Goal: Transaction & Acquisition: Purchase product/service

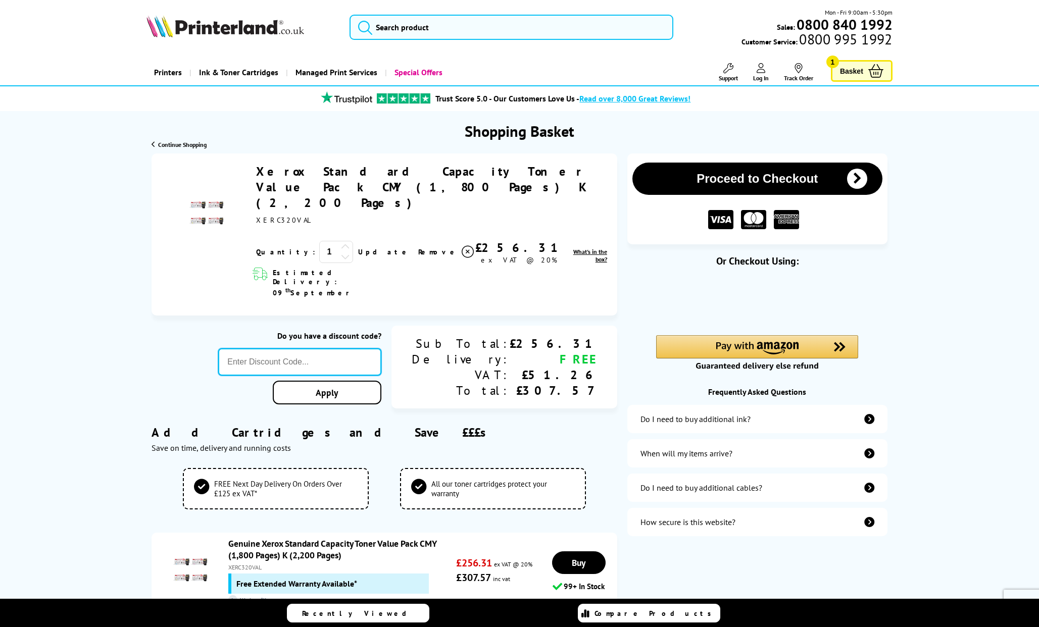
click at [354, 348] on input "text" at bounding box center [299, 361] width 163 height 27
paste input "KLCONS10"
type input "KLCONS10"
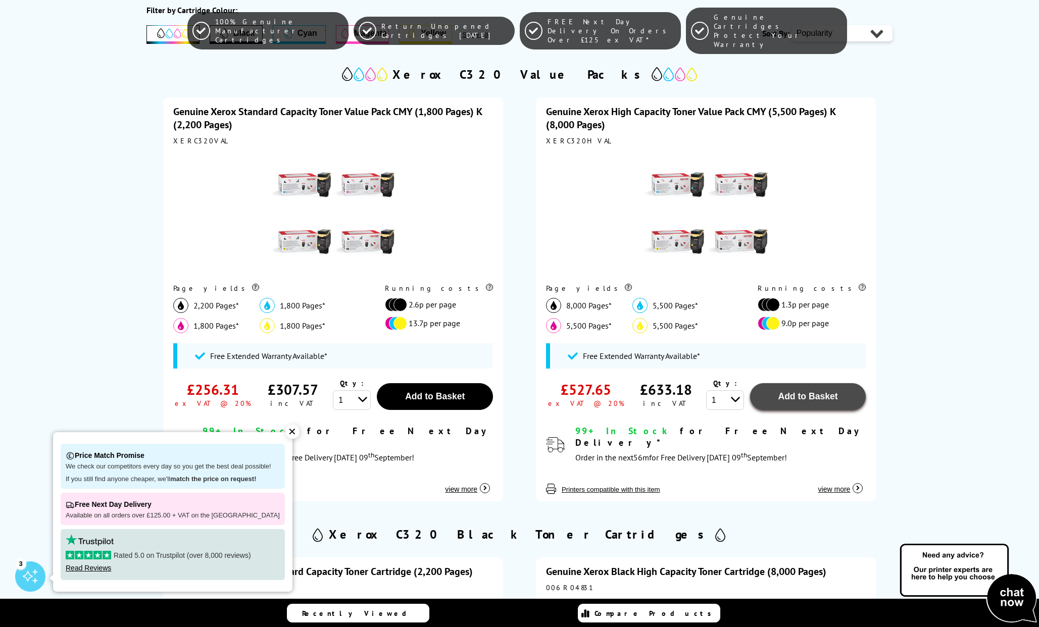
click at [785, 397] on span "Add to Basket" at bounding box center [808, 396] width 60 height 10
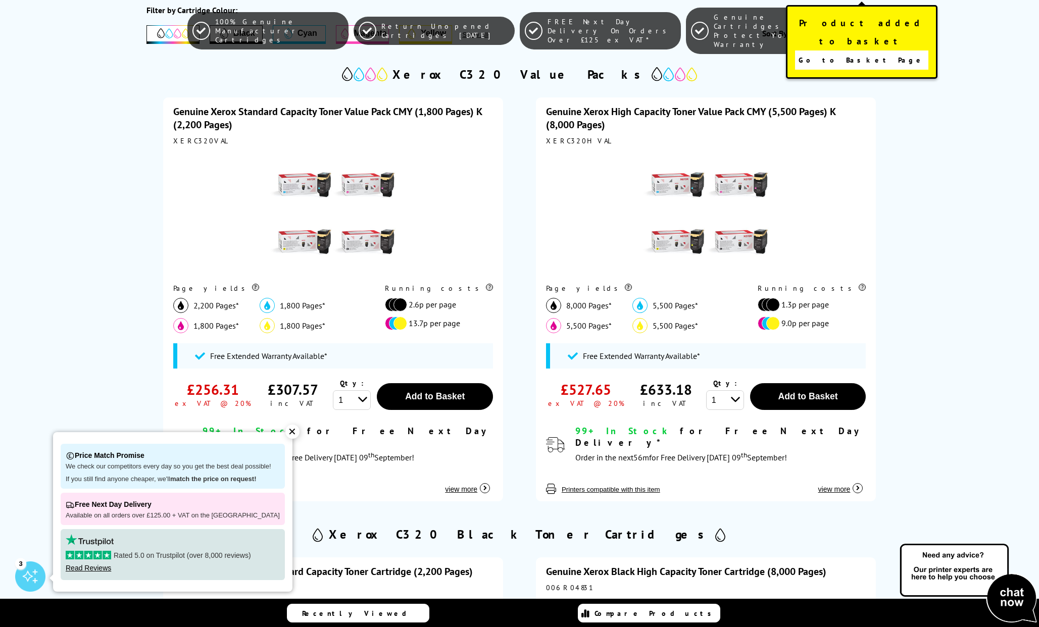
click at [856, 53] on span "Go to Basket Page" at bounding box center [861, 60] width 126 height 14
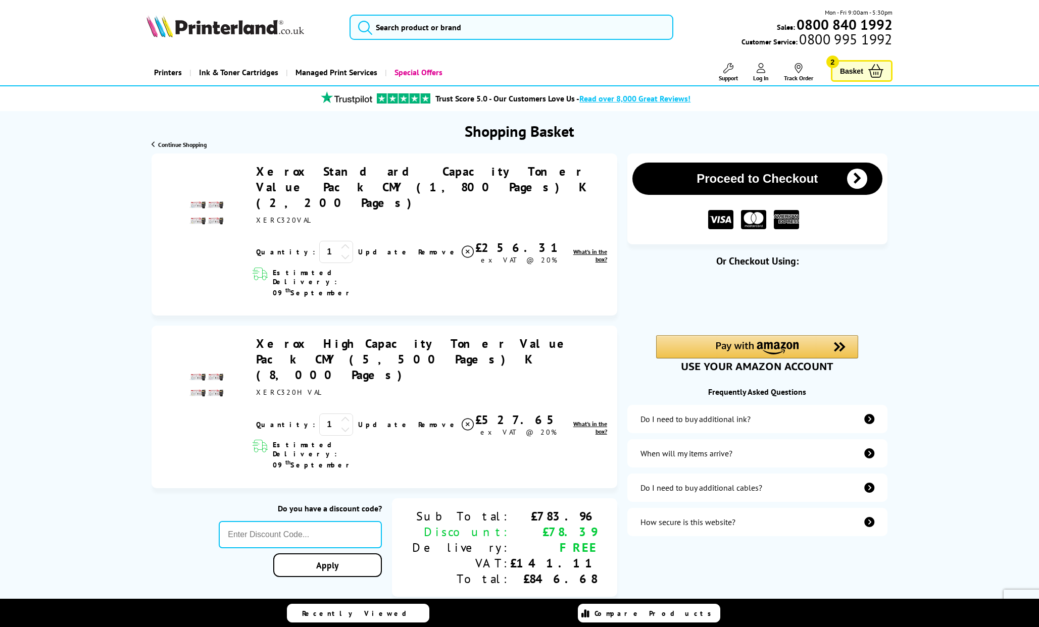
click at [418, 247] on span "Remove" at bounding box center [438, 251] width 40 height 9
